Goal: Task Accomplishment & Management: Use online tool/utility

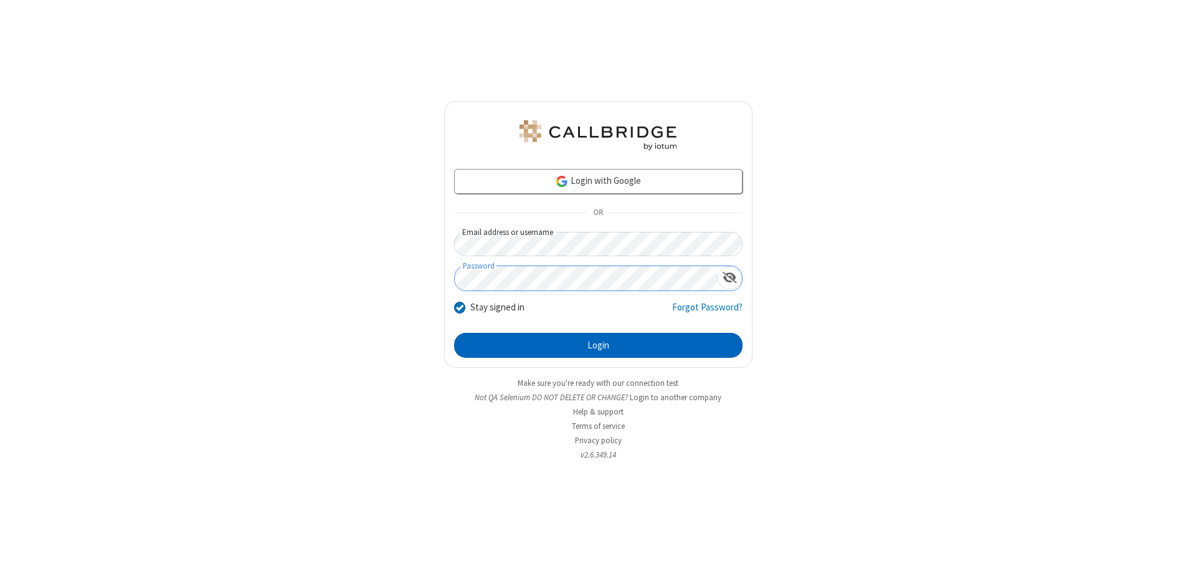
click at [598, 345] on button "Login" at bounding box center [598, 345] width 288 height 25
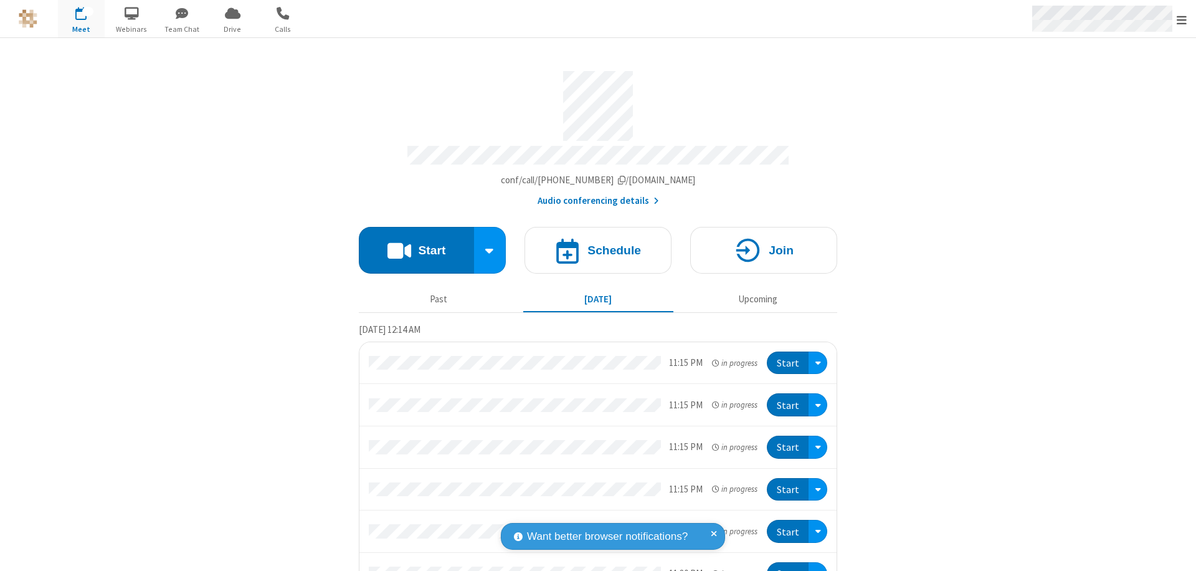
click at [1182, 19] on span "Open menu" at bounding box center [1182, 20] width 10 height 12
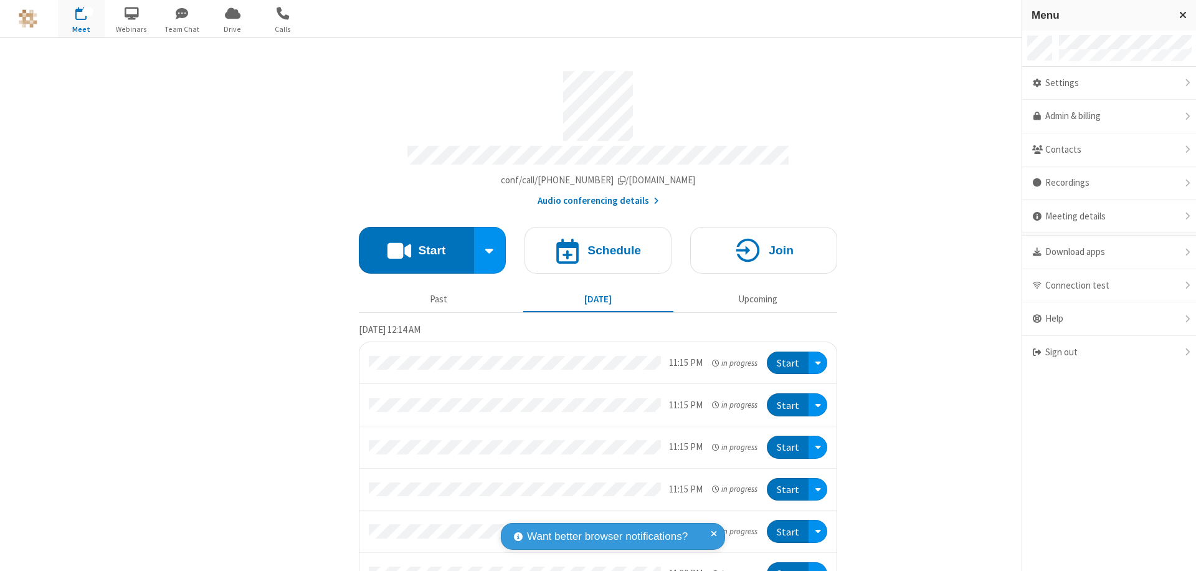
click at [81, 19] on span "button" at bounding box center [81, 12] width 47 height 21
click at [593, 244] on h4 "Schedule" at bounding box center [614, 250] width 54 height 12
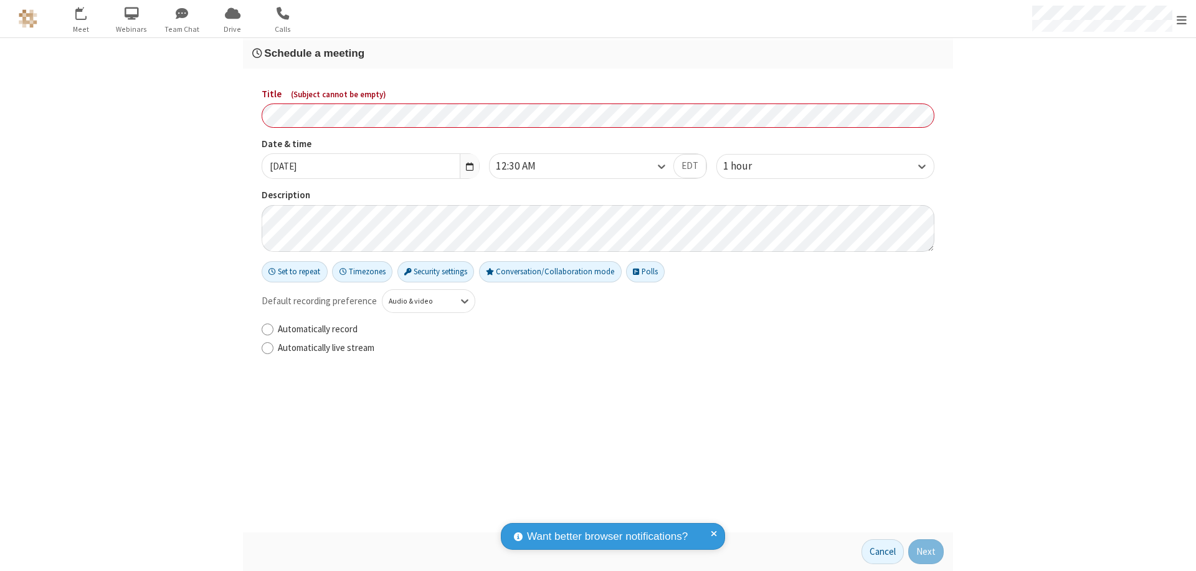
click at [598, 53] on h3 "Schedule a meeting" at bounding box center [597, 53] width 691 height 12
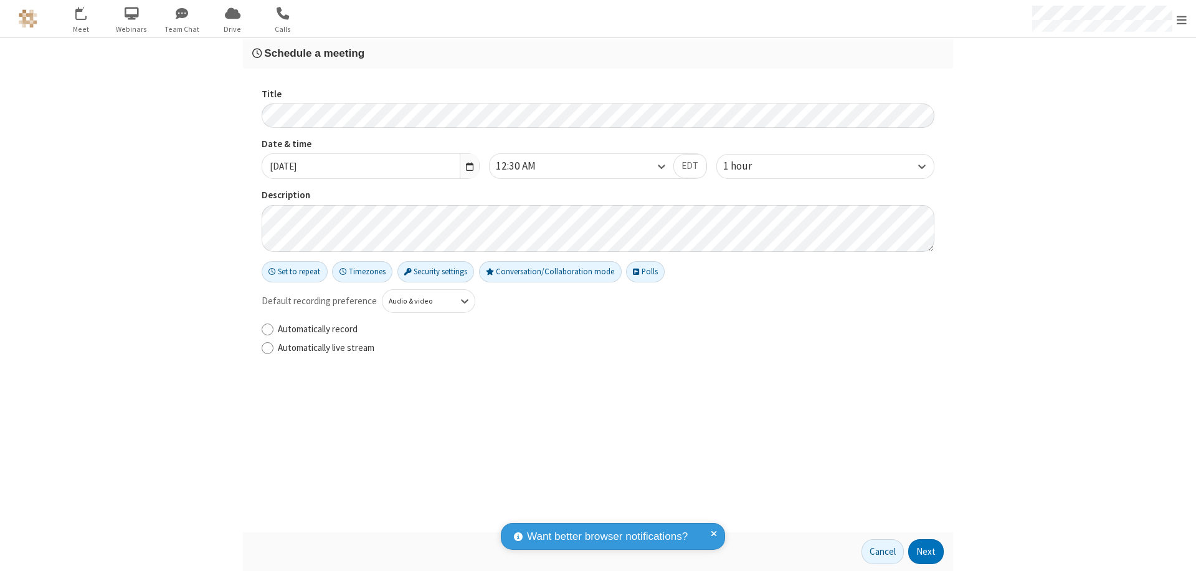
click at [926, 551] on button "Next" at bounding box center [926, 551] width 36 height 25
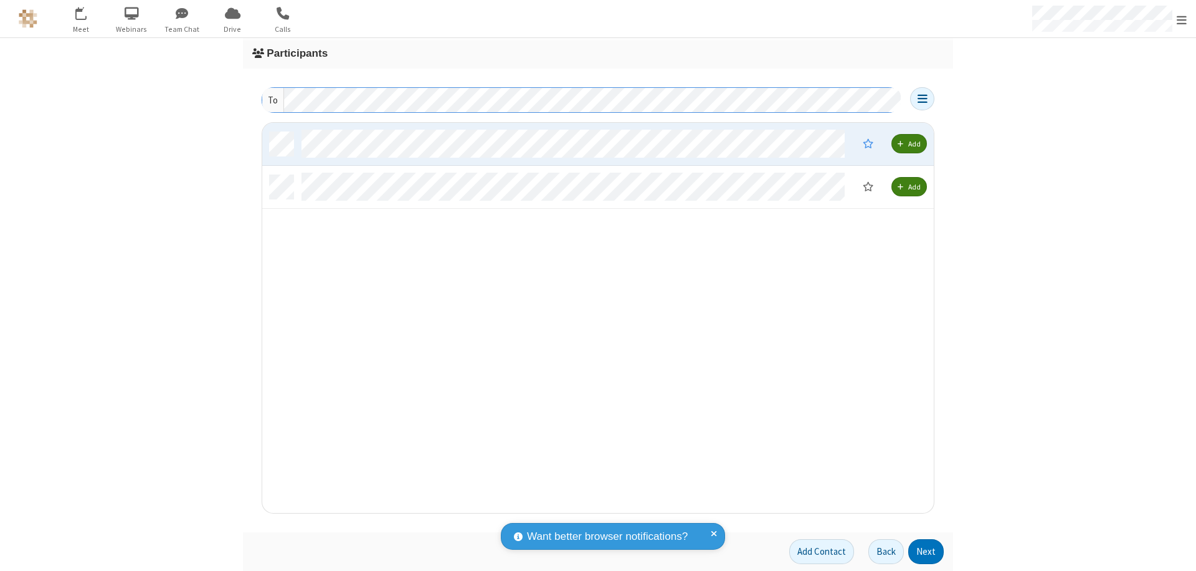
scroll to position [381, 662]
click at [926, 551] on button "Next" at bounding box center [926, 551] width 36 height 25
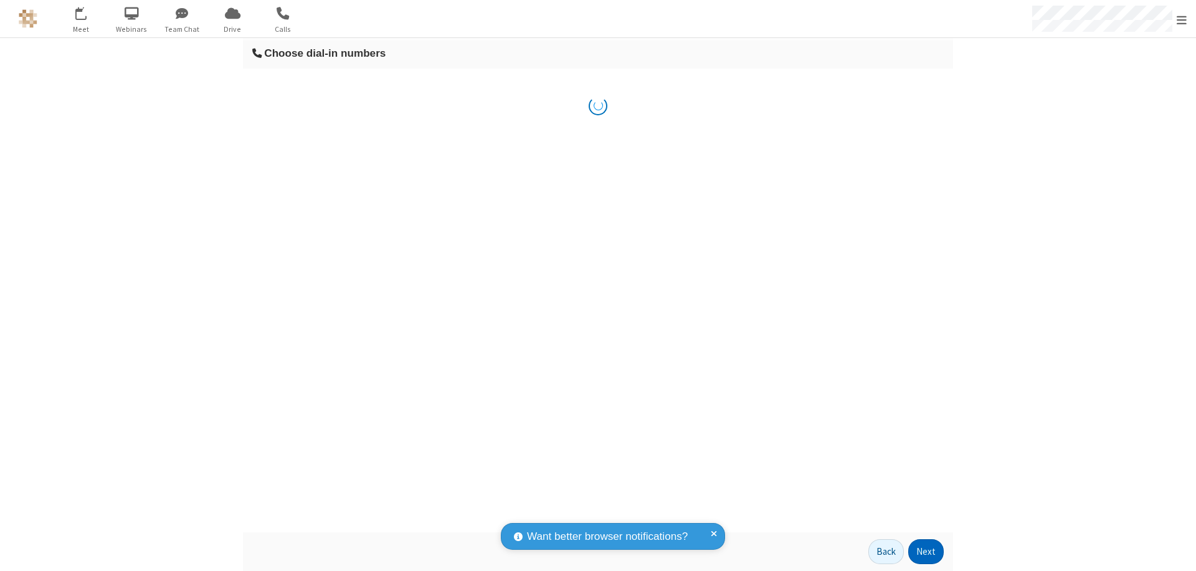
click at [926, 551] on button "Next" at bounding box center [926, 551] width 36 height 25
